Goal: Task Accomplishment & Management: Manage account settings

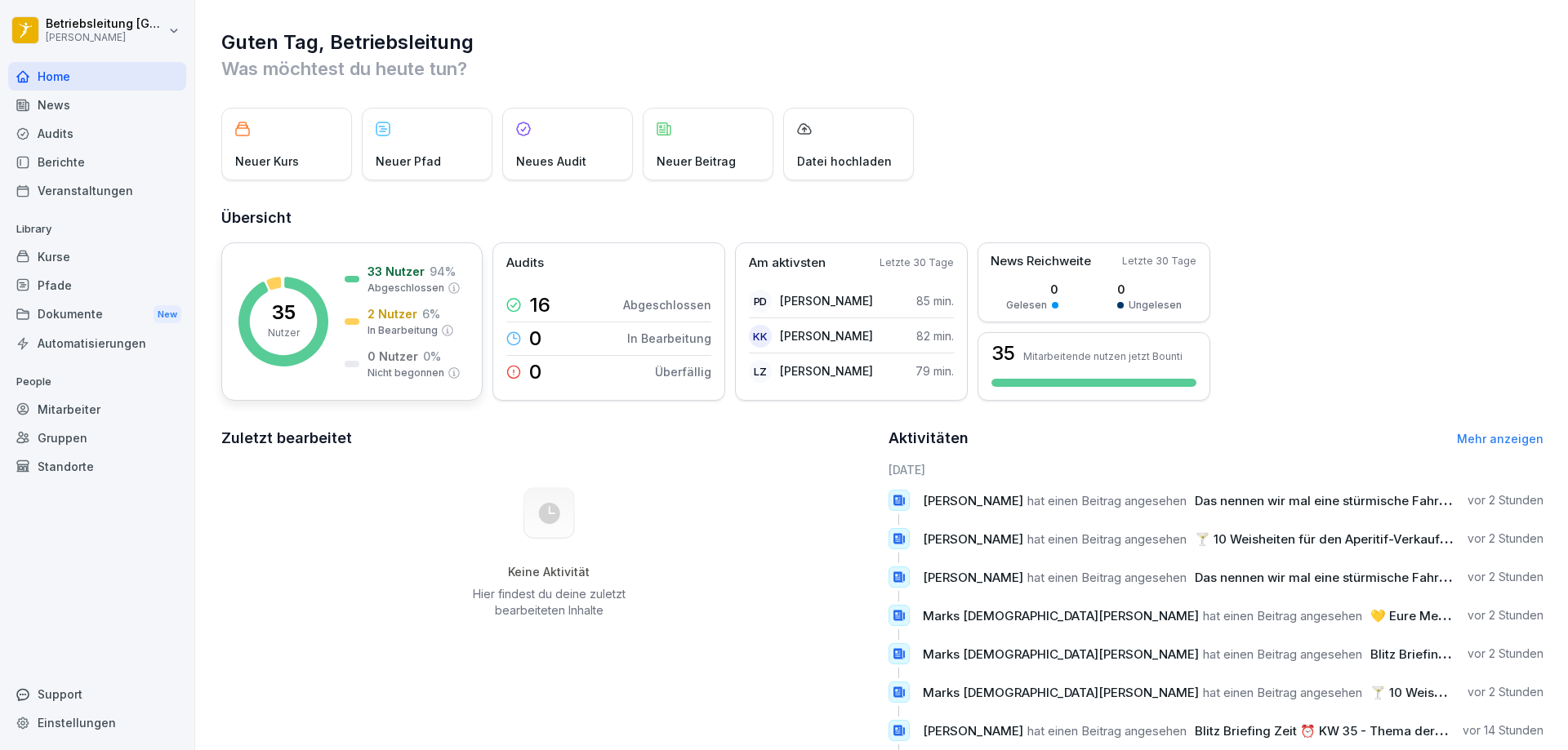
click at [382, 315] on p "2 Nutzer" at bounding box center [392, 314] width 50 height 17
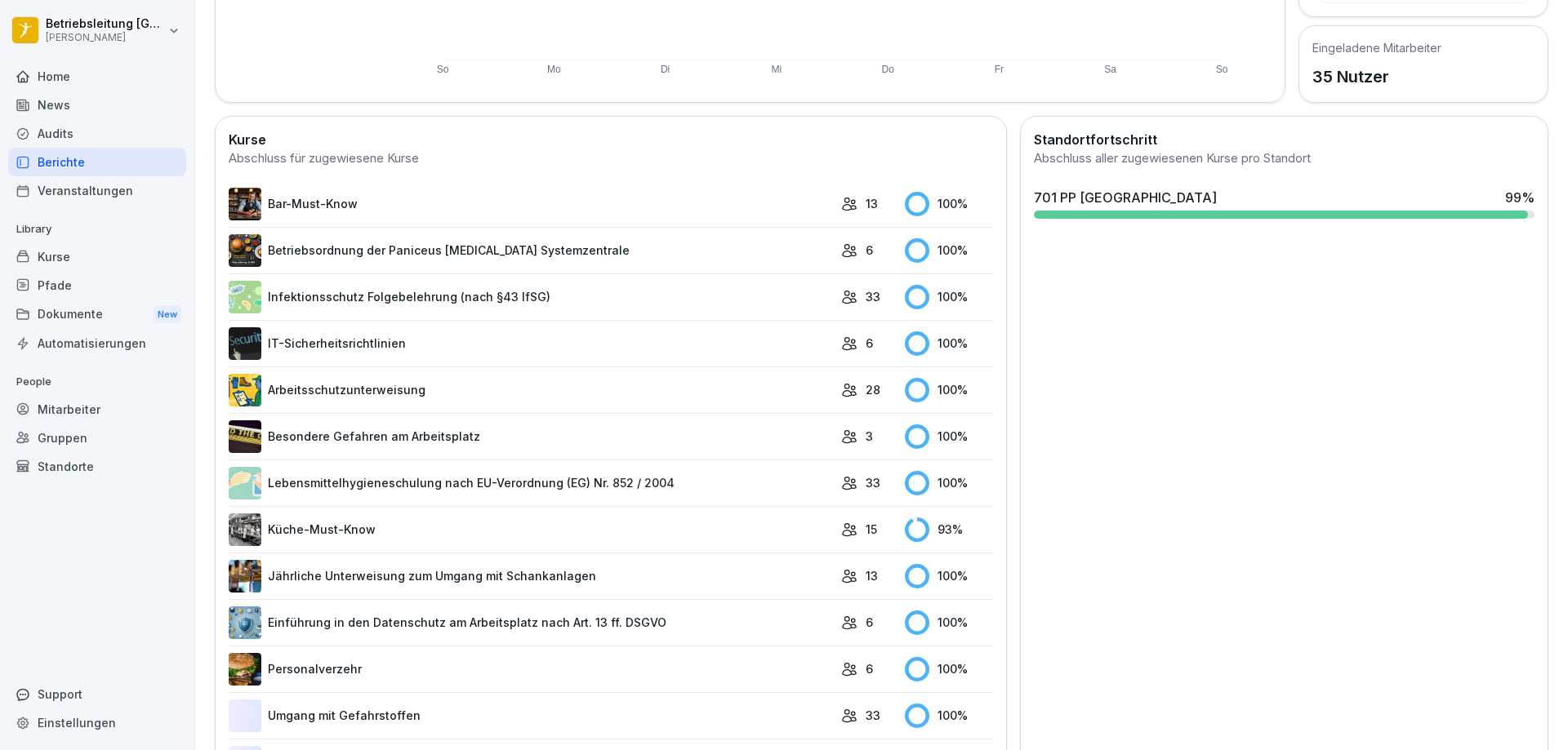
scroll to position [409, 0]
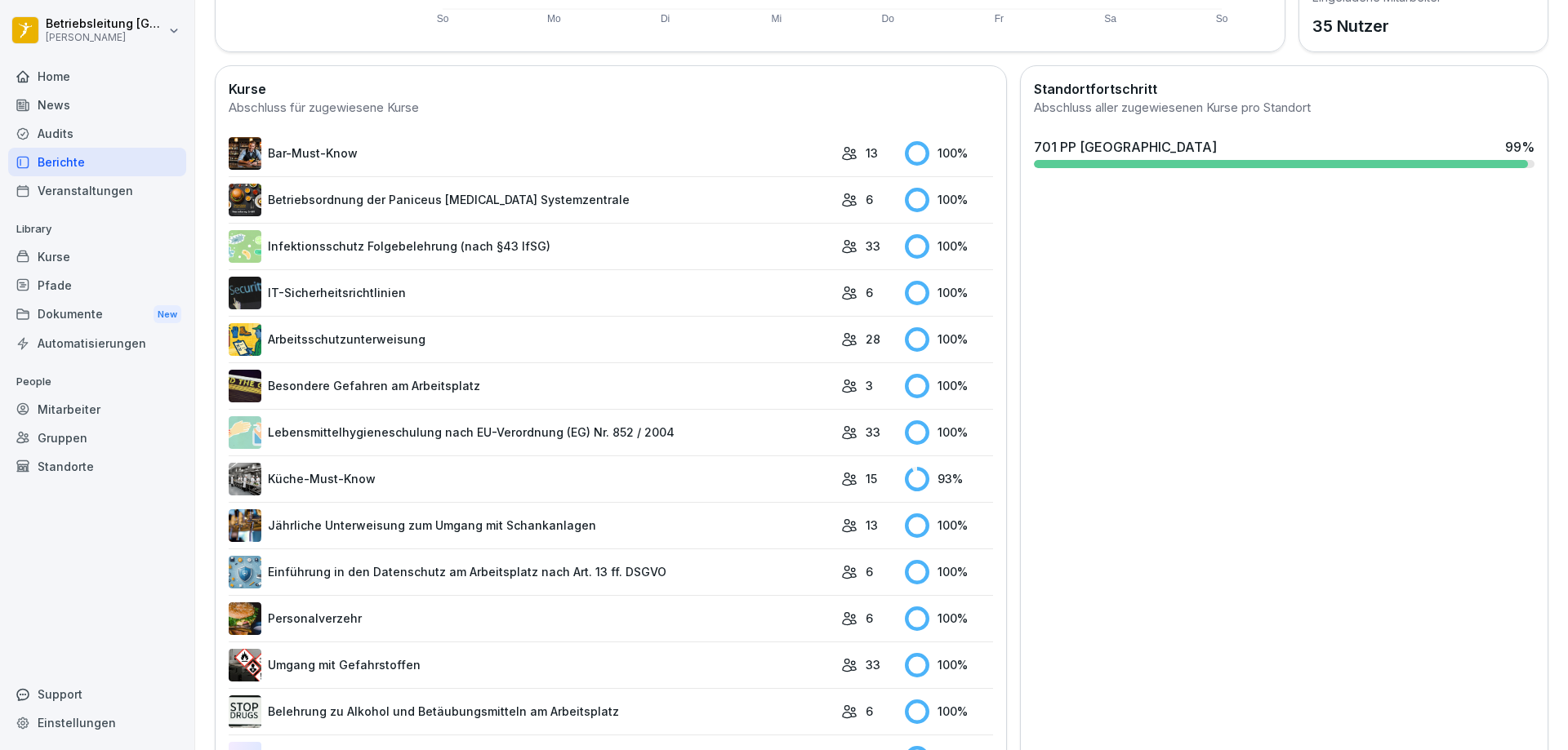
click at [604, 495] on link "Küche-Must-Know" at bounding box center [530, 479] width 604 height 32
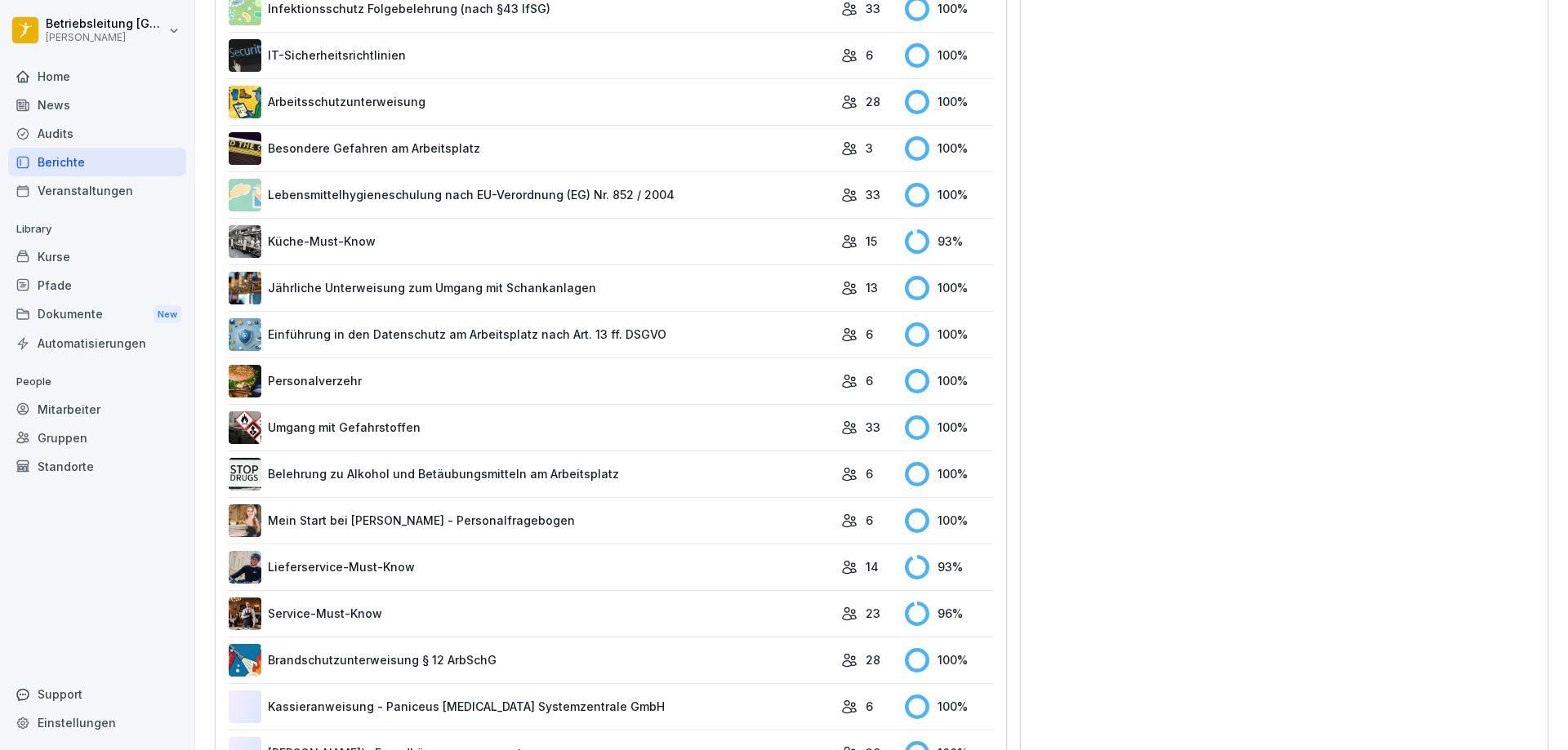
scroll to position [712, 0]
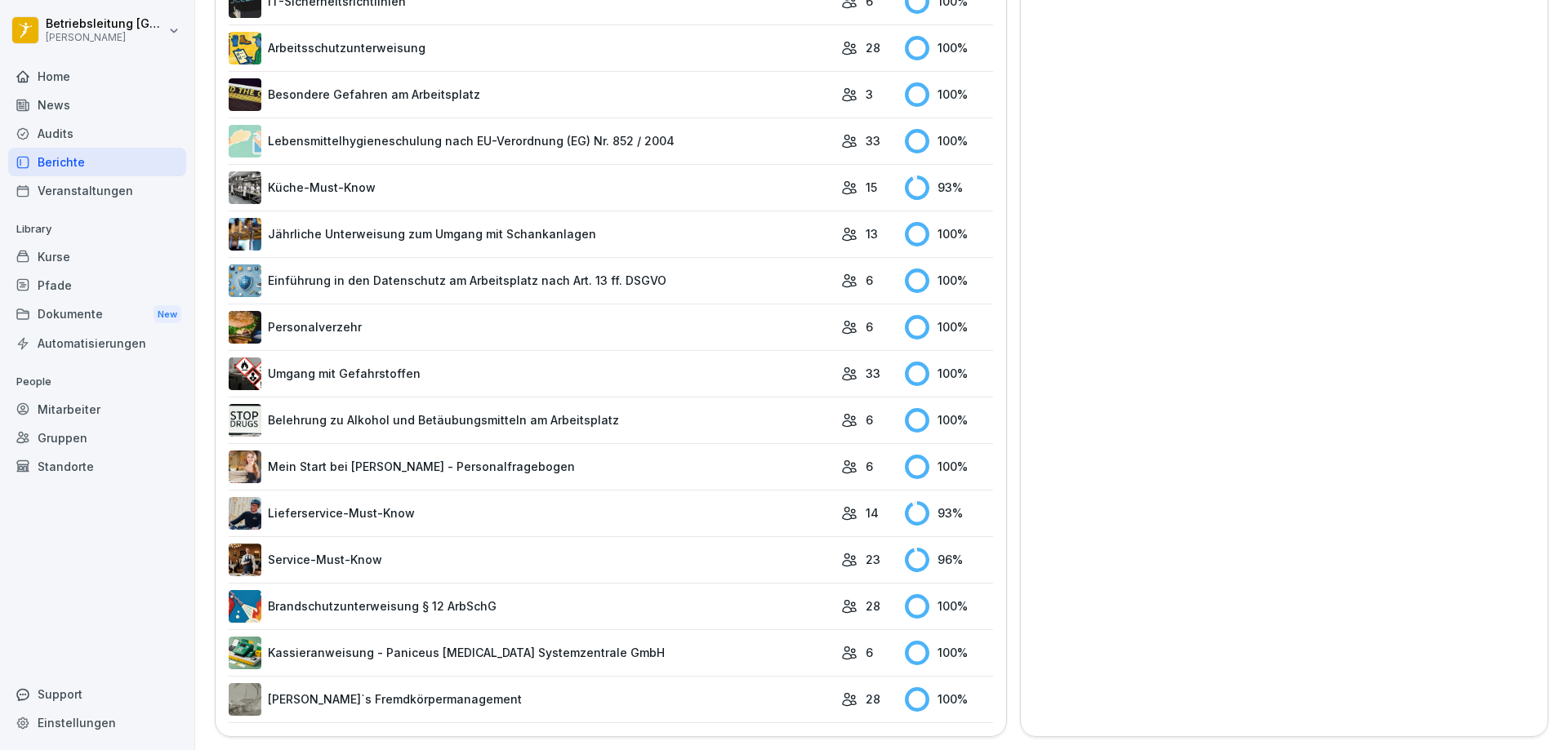
click at [593, 544] on link "Service-Must-Know" at bounding box center [530, 560] width 604 height 32
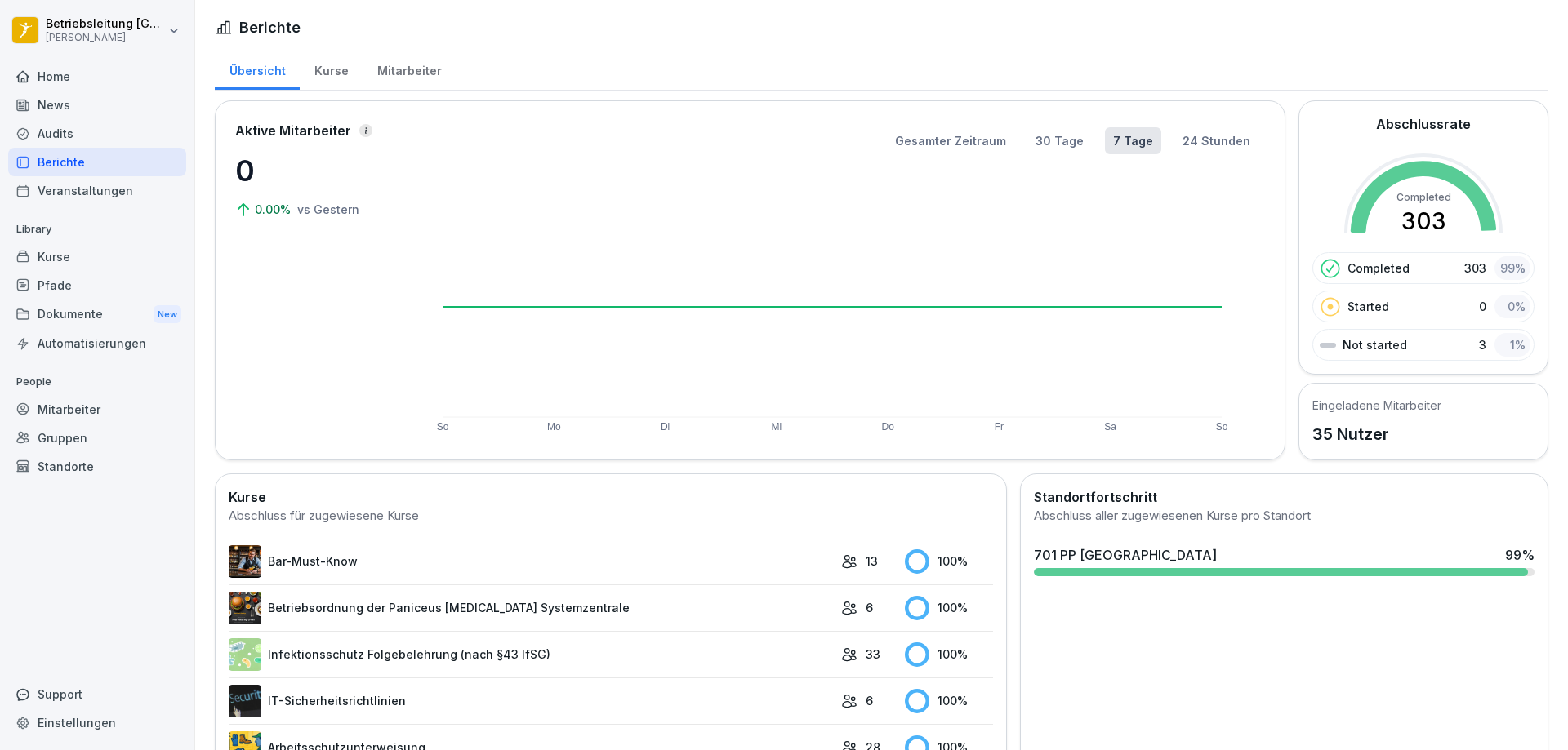
click at [84, 79] on div "Home" at bounding box center [98, 76] width 178 height 28
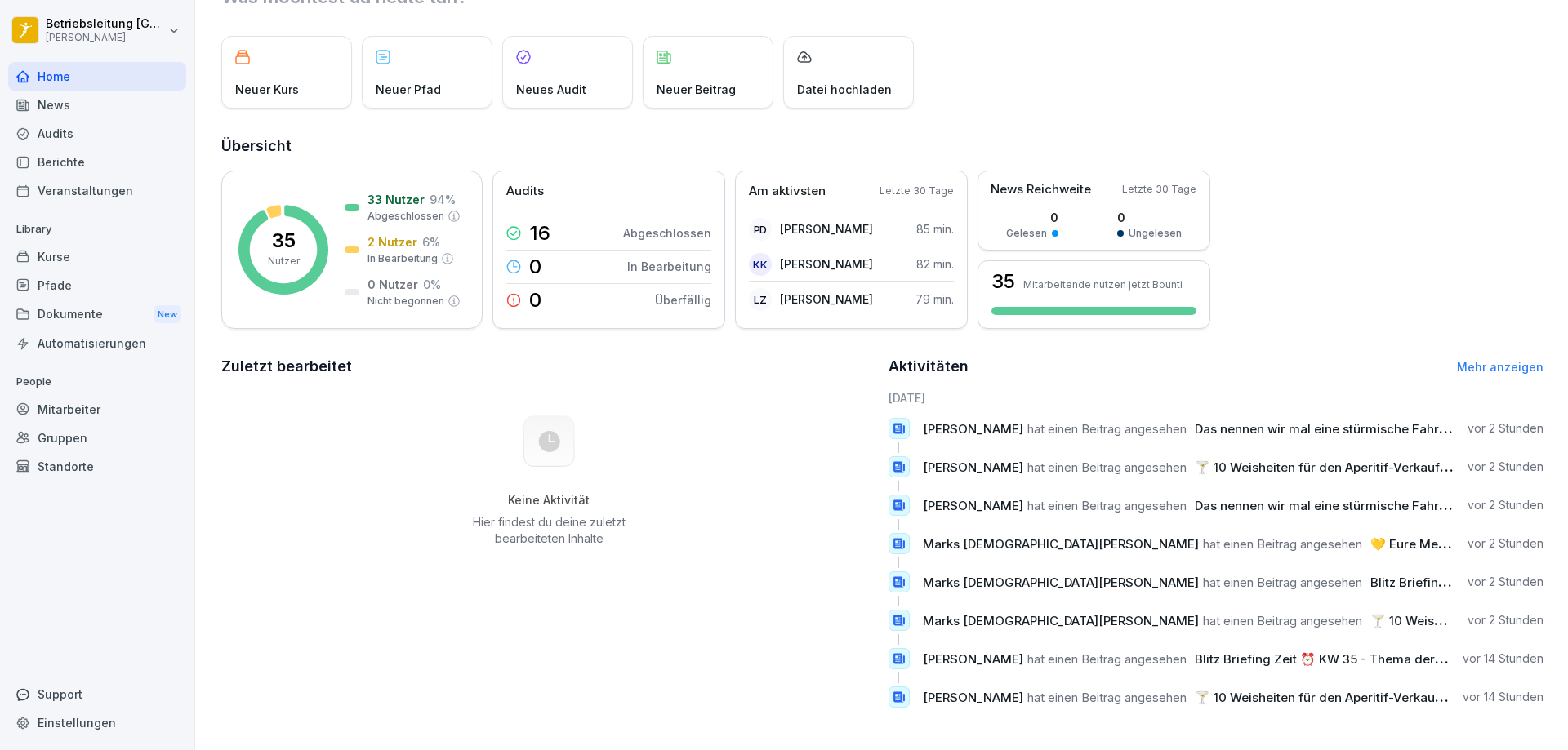
scroll to position [84, 0]
click at [417, 238] on div "2 Nutzer 6 %" at bounding box center [404, 242] width 73 height 17
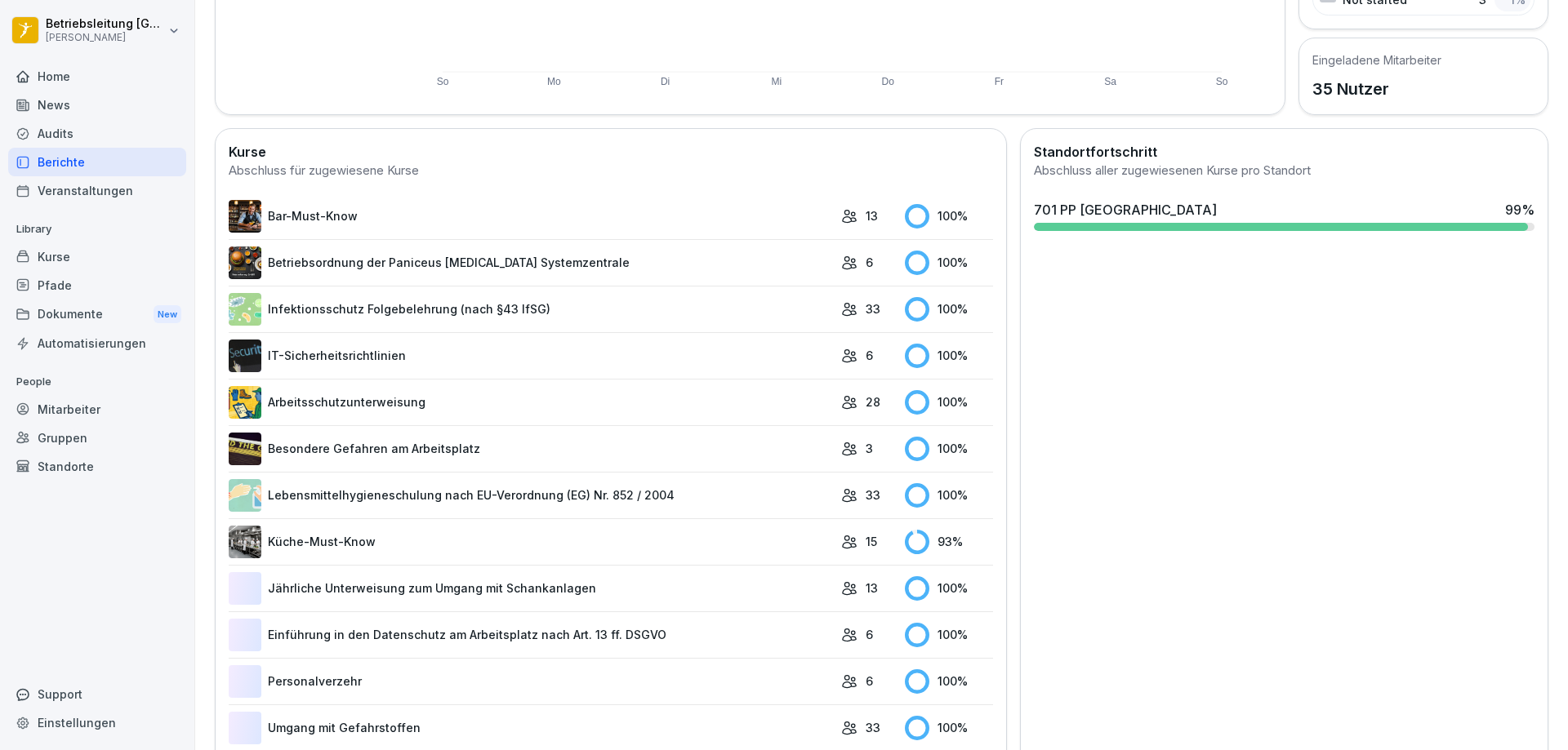
scroll to position [411, 0]
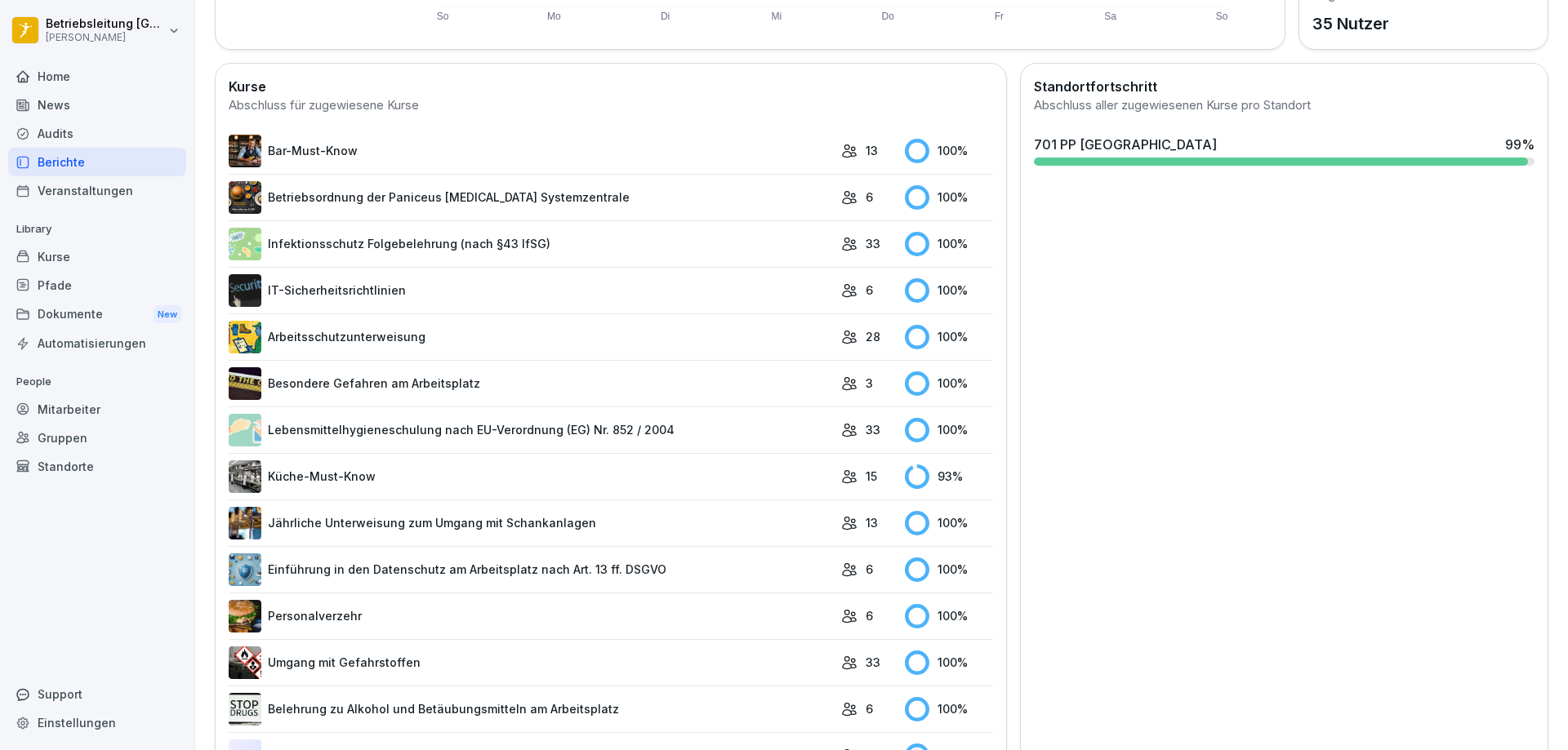
click at [498, 464] on link "Küche-Must-Know" at bounding box center [530, 477] width 604 height 32
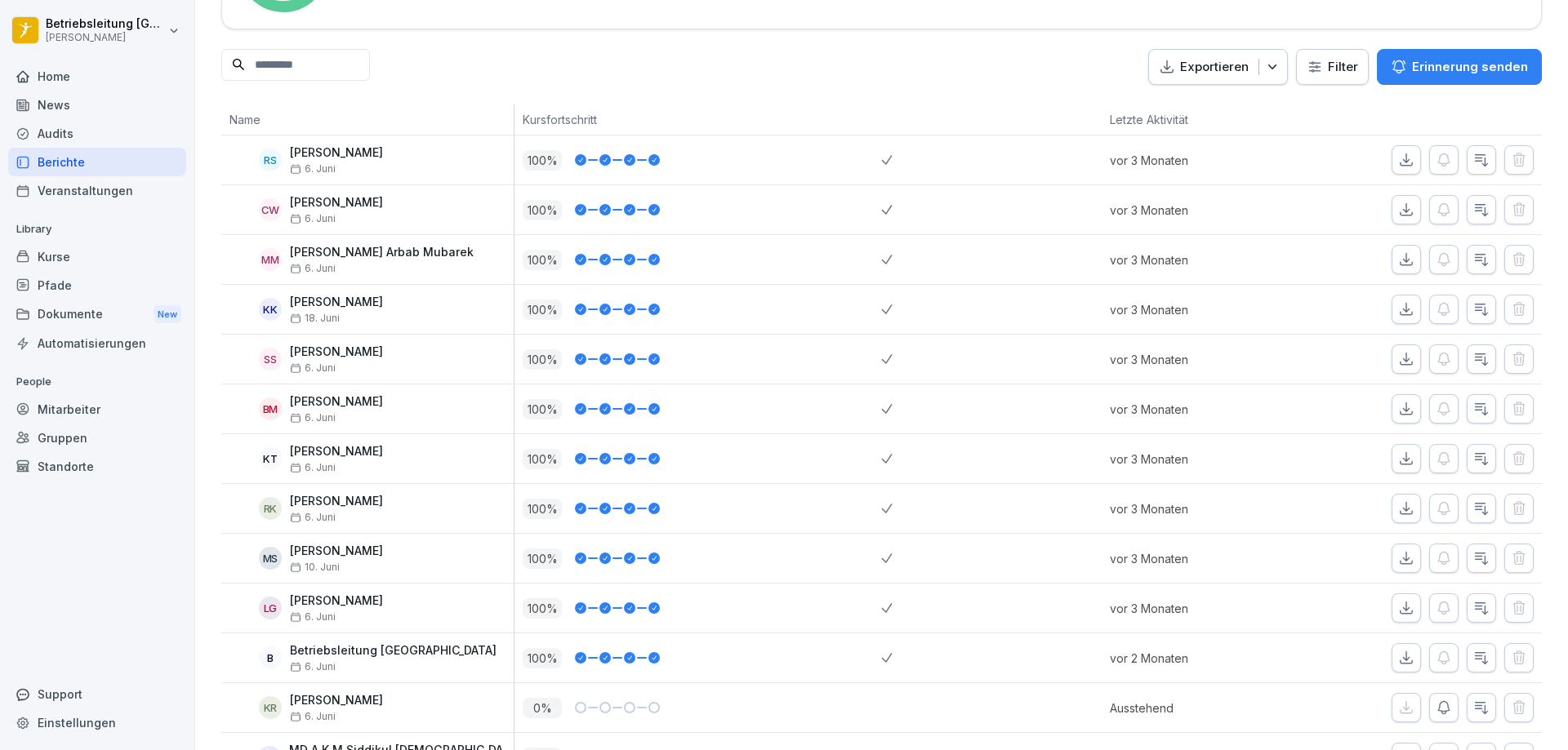
scroll to position [350, 0]
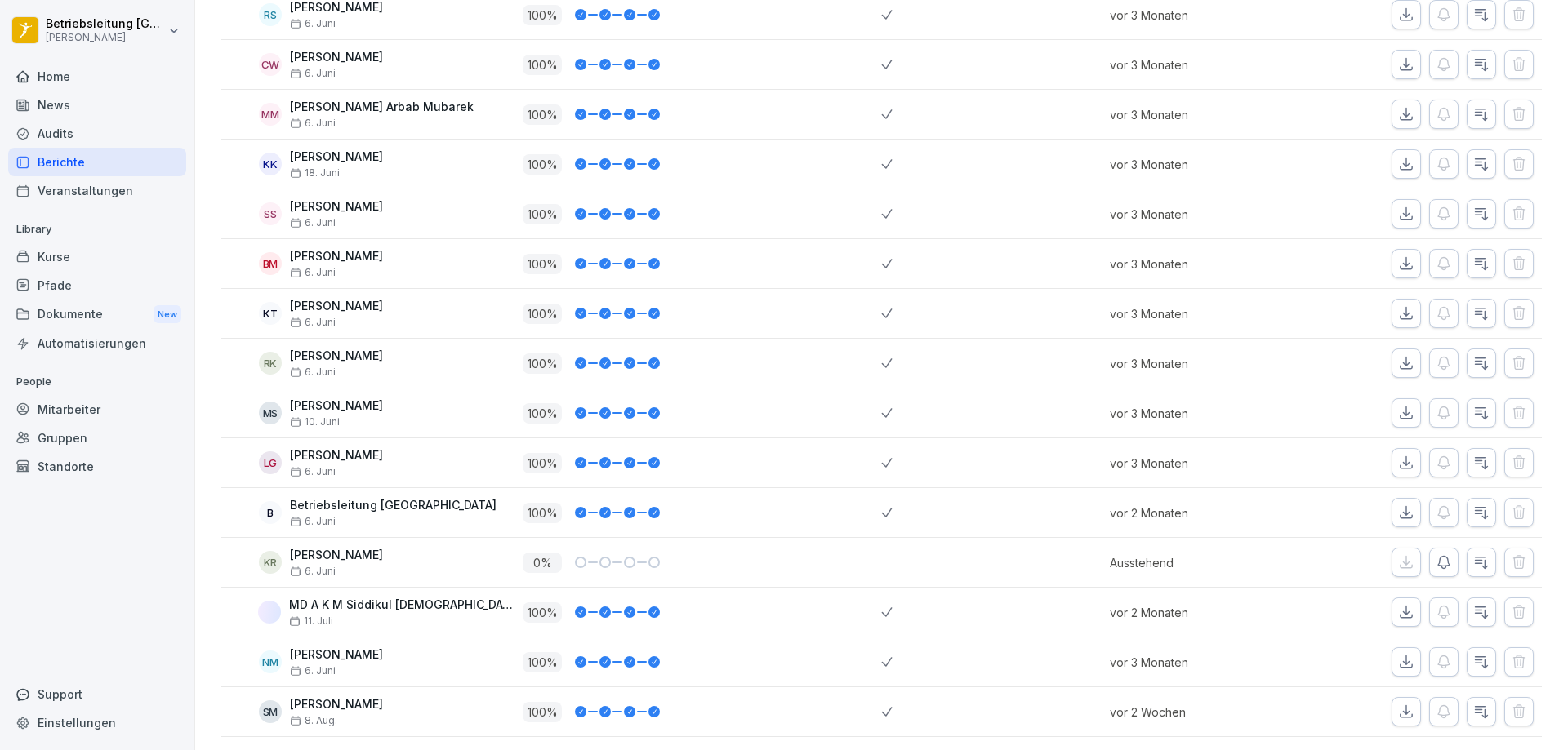
click at [1433, 548] on button "button" at bounding box center [1443, 562] width 29 height 29
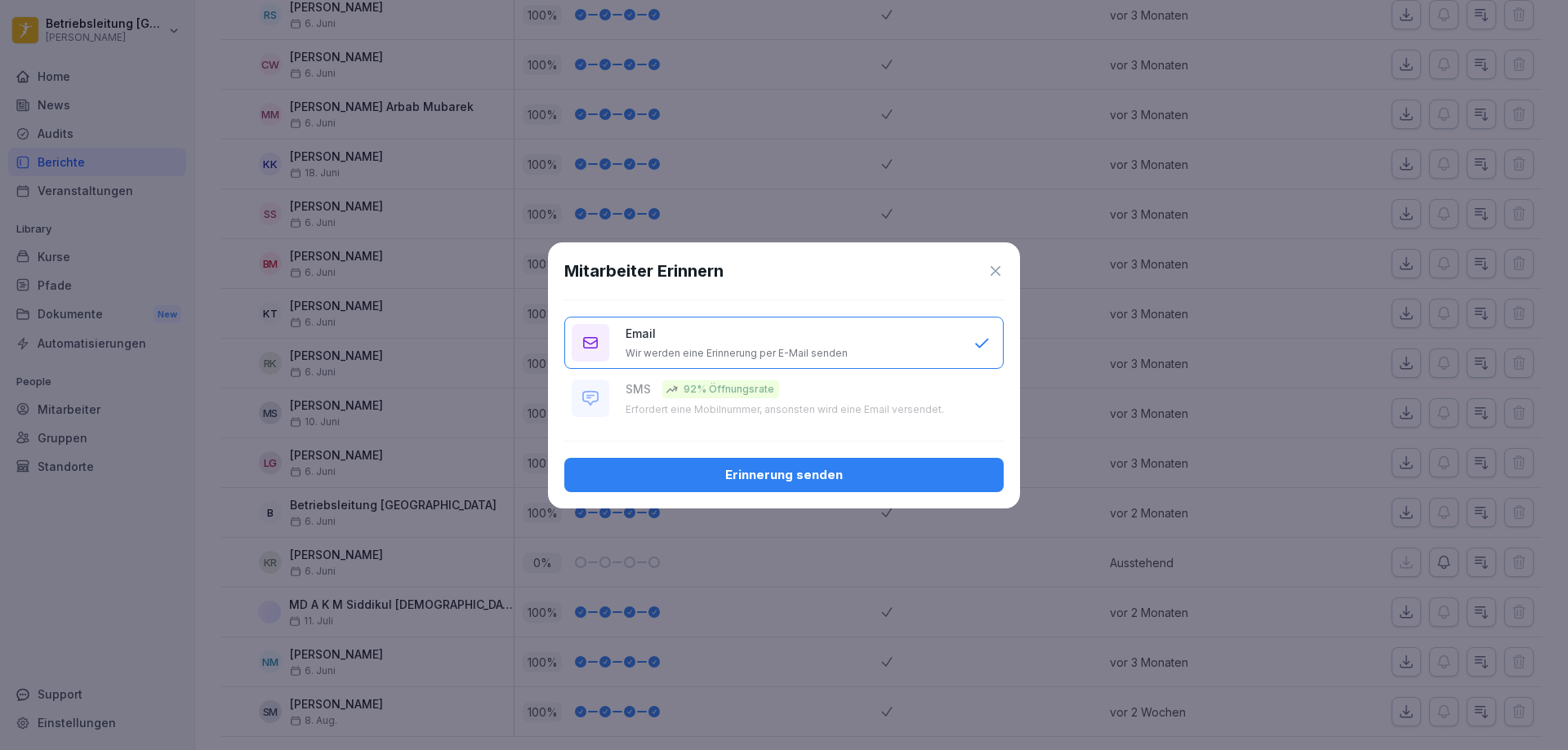
click at [799, 476] on div "Erinnerung senden" at bounding box center [784, 475] width 413 height 18
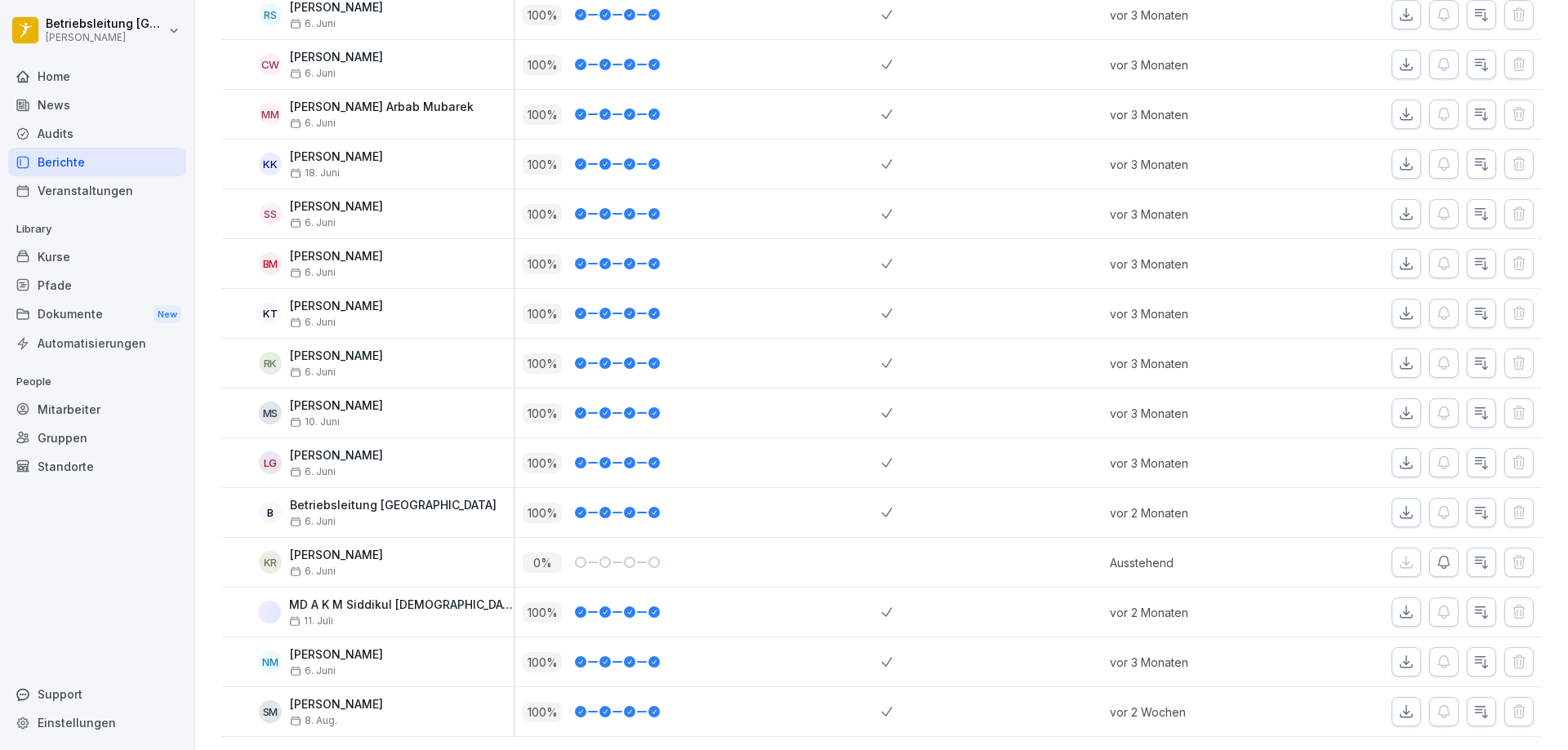
click at [66, 265] on div "Kurse" at bounding box center [98, 257] width 178 height 28
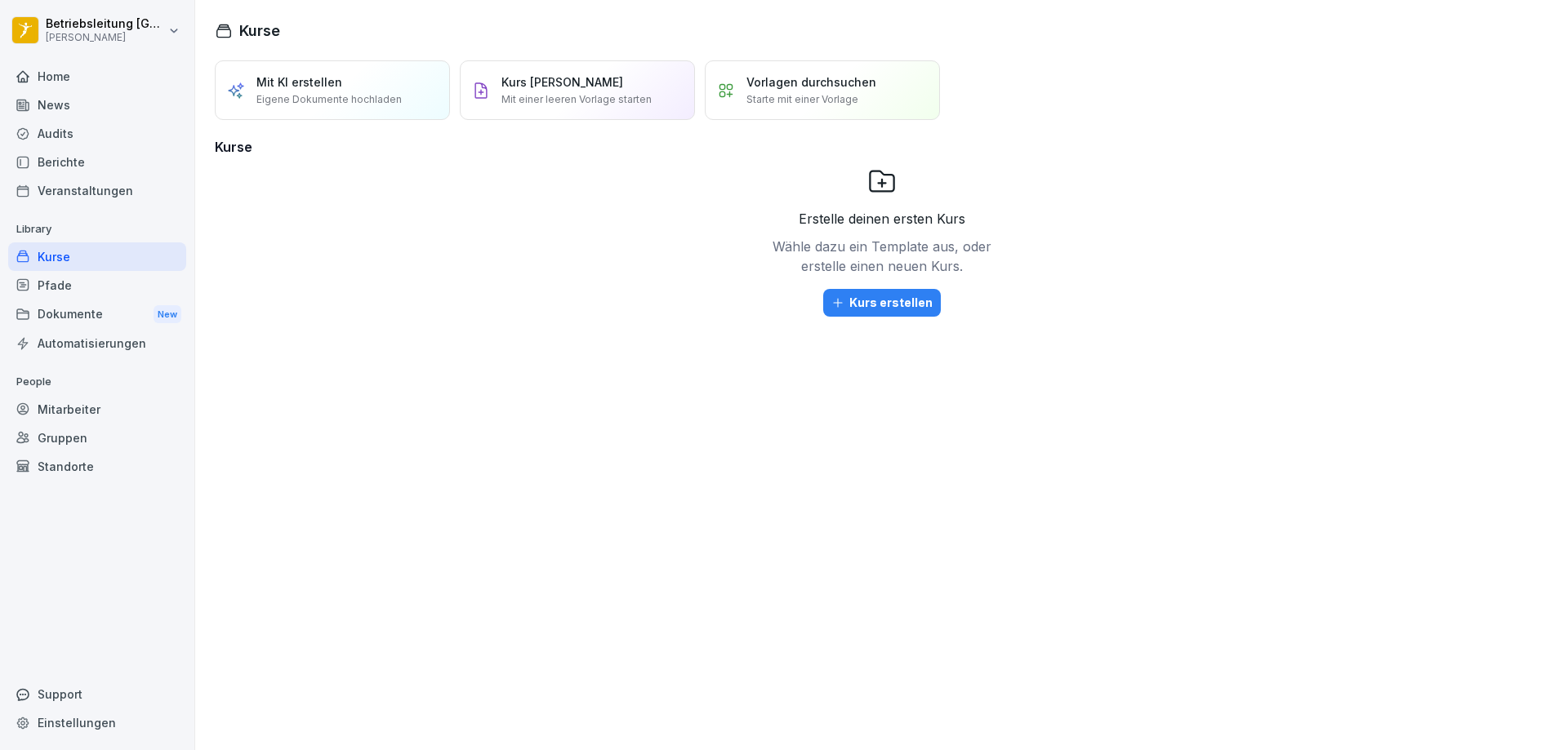
click at [71, 317] on div "Dokumente New" at bounding box center [98, 315] width 178 height 30
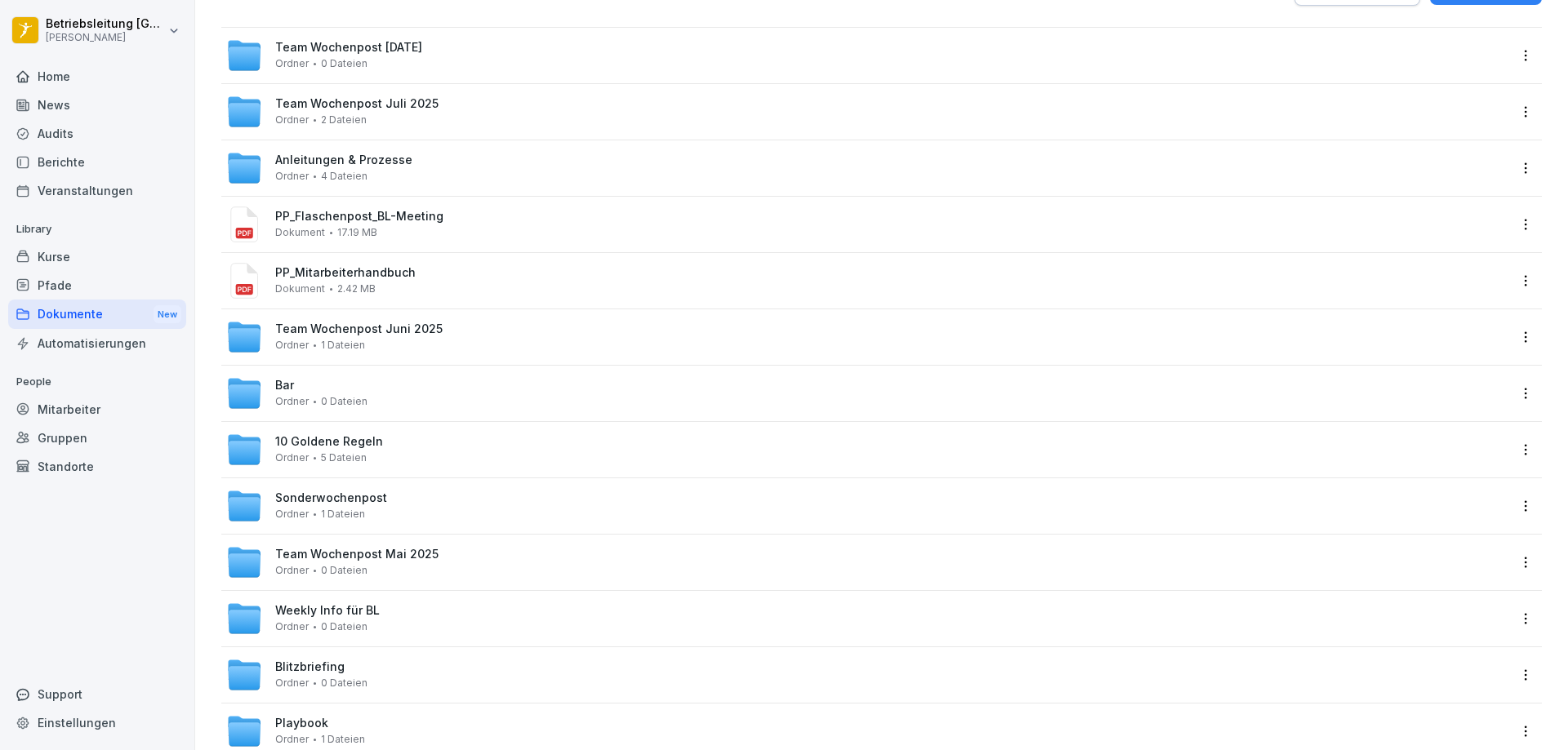
click at [102, 411] on div "Mitarbeiter" at bounding box center [98, 410] width 178 height 28
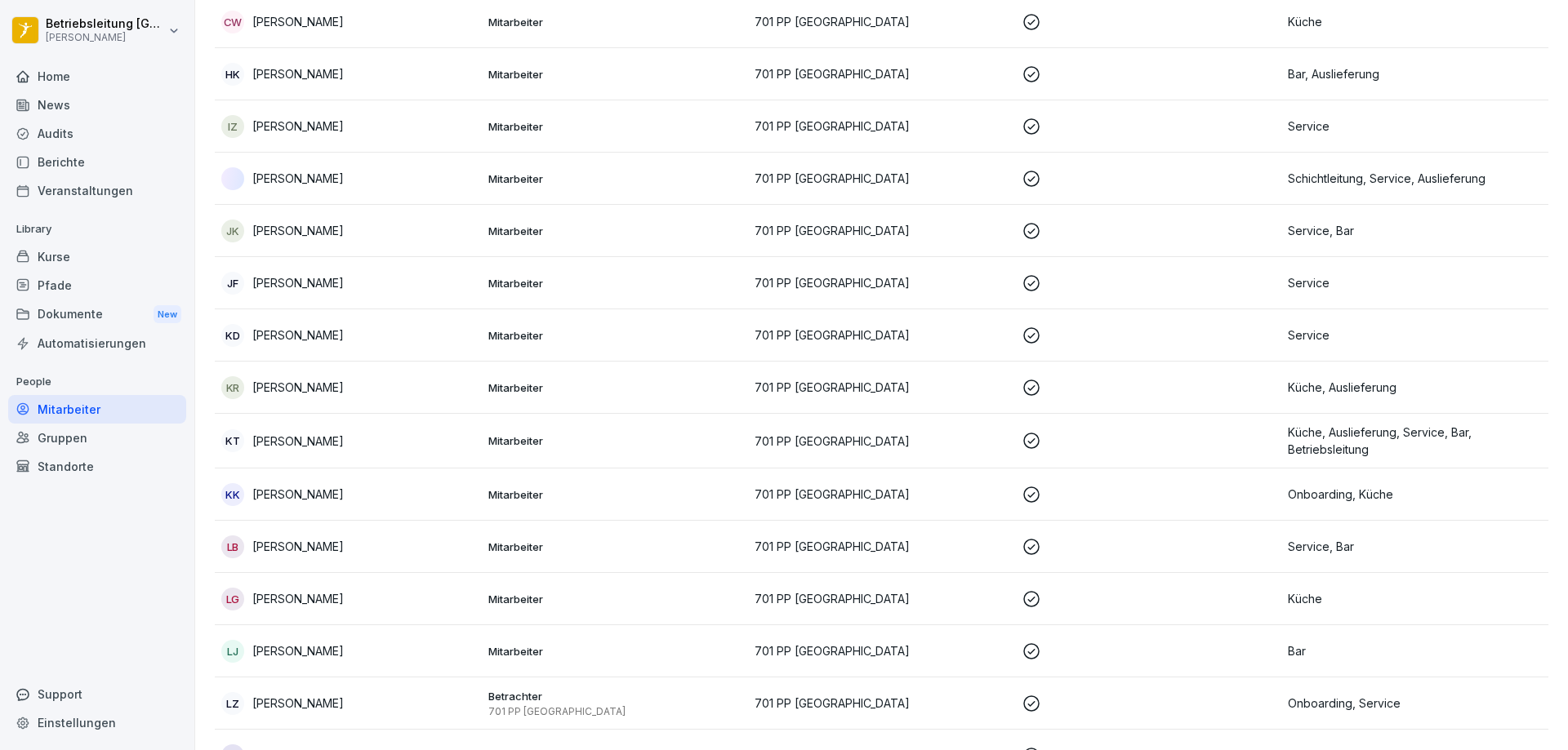
scroll to position [479, 0]
